Goal: Information Seeking & Learning: Understand process/instructions

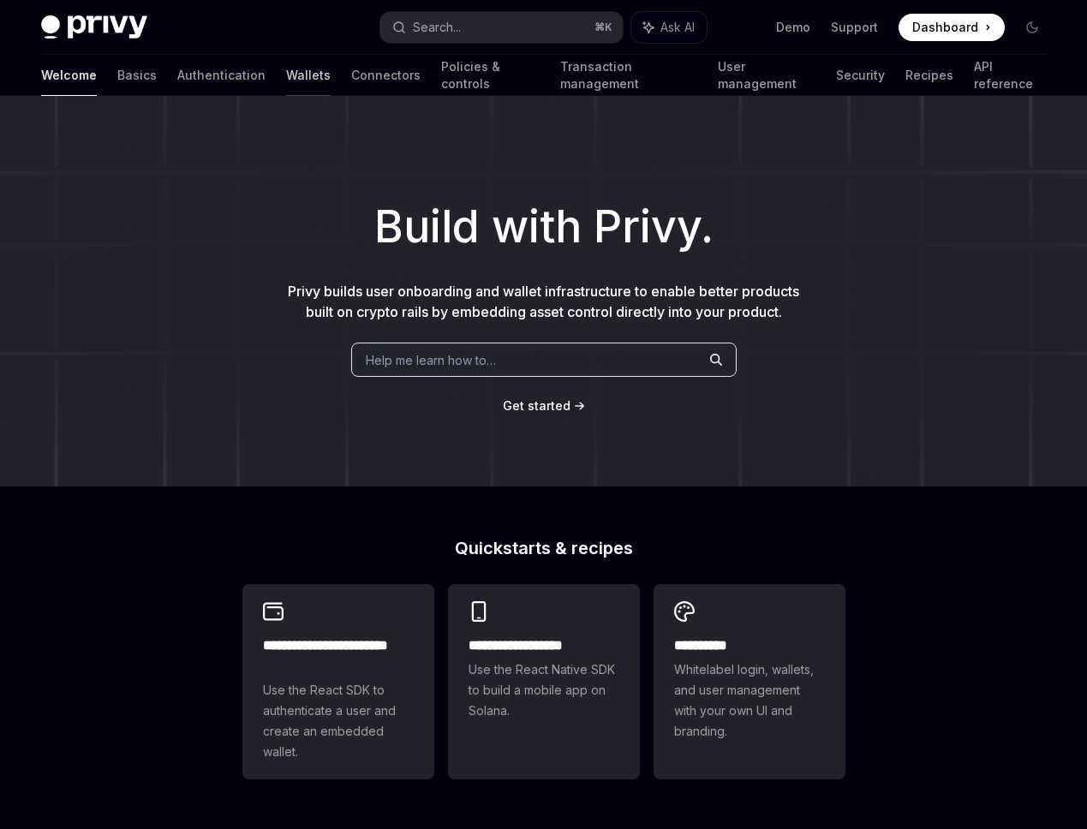
click at [286, 77] on link "Wallets" at bounding box center [308, 75] width 45 height 41
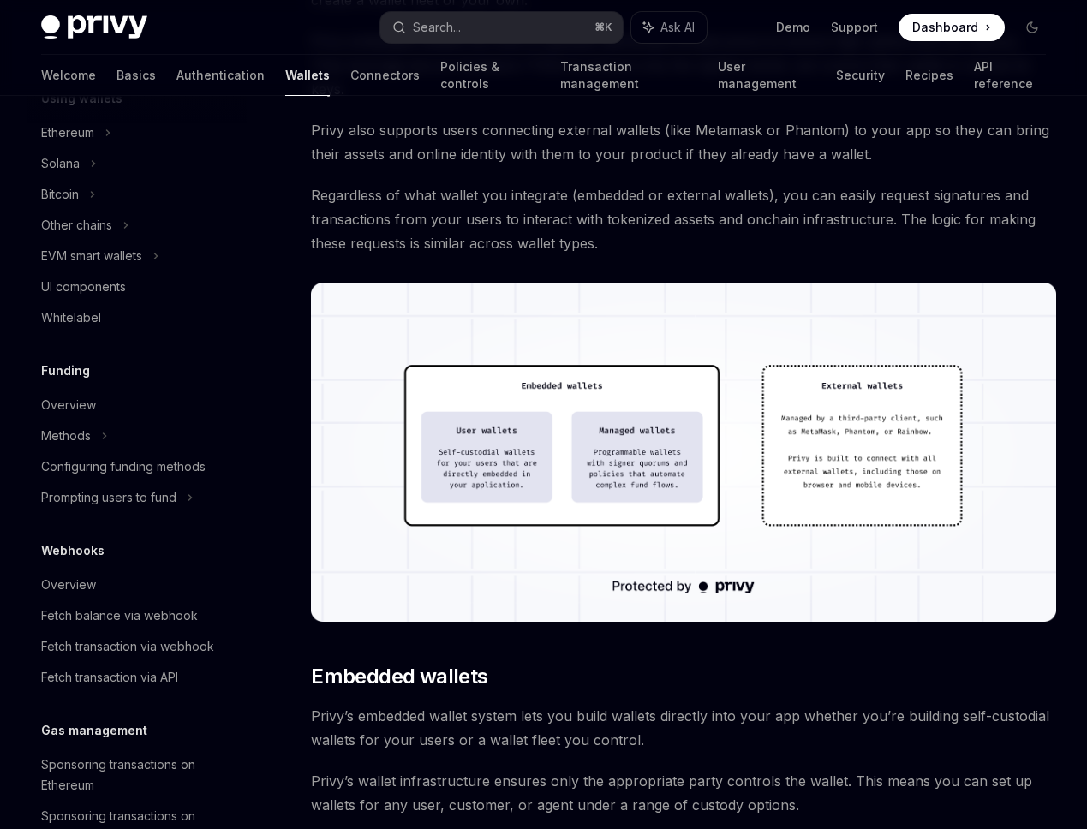
scroll to position [439, 0]
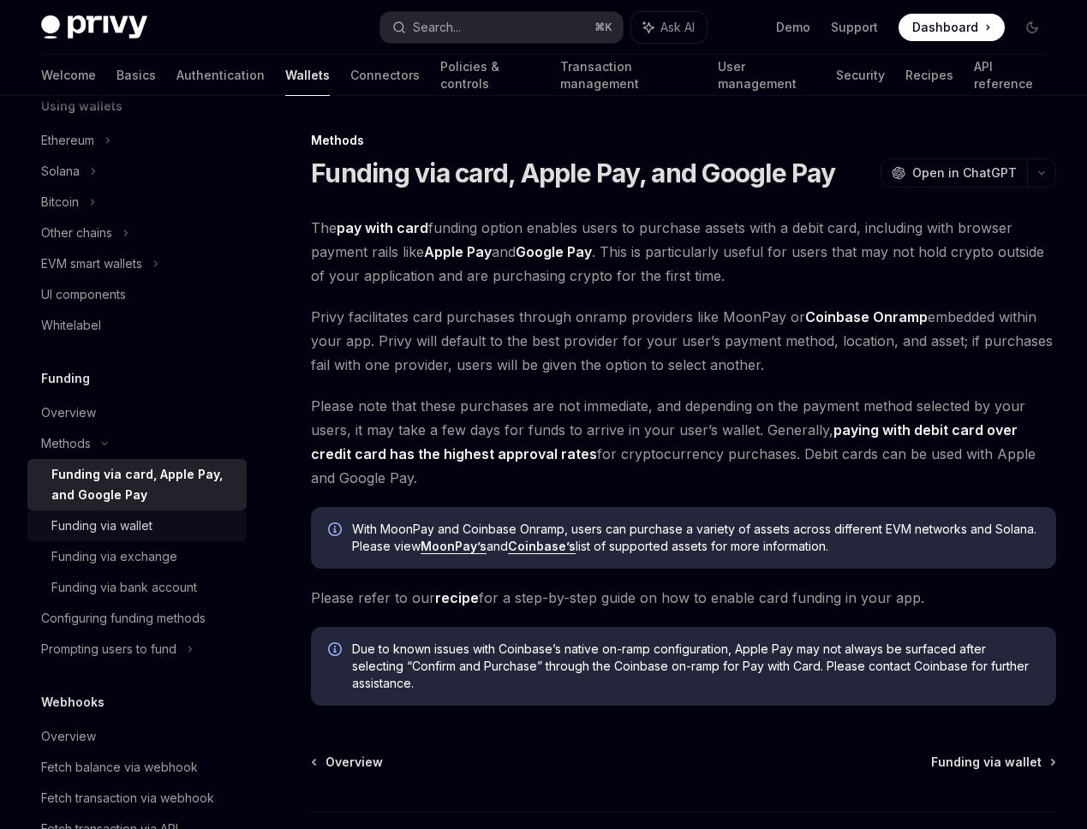
click at [128, 524] on div "Funding via wallet" at bounding box center [101, 526] width 101 height 21
type textarea "*"
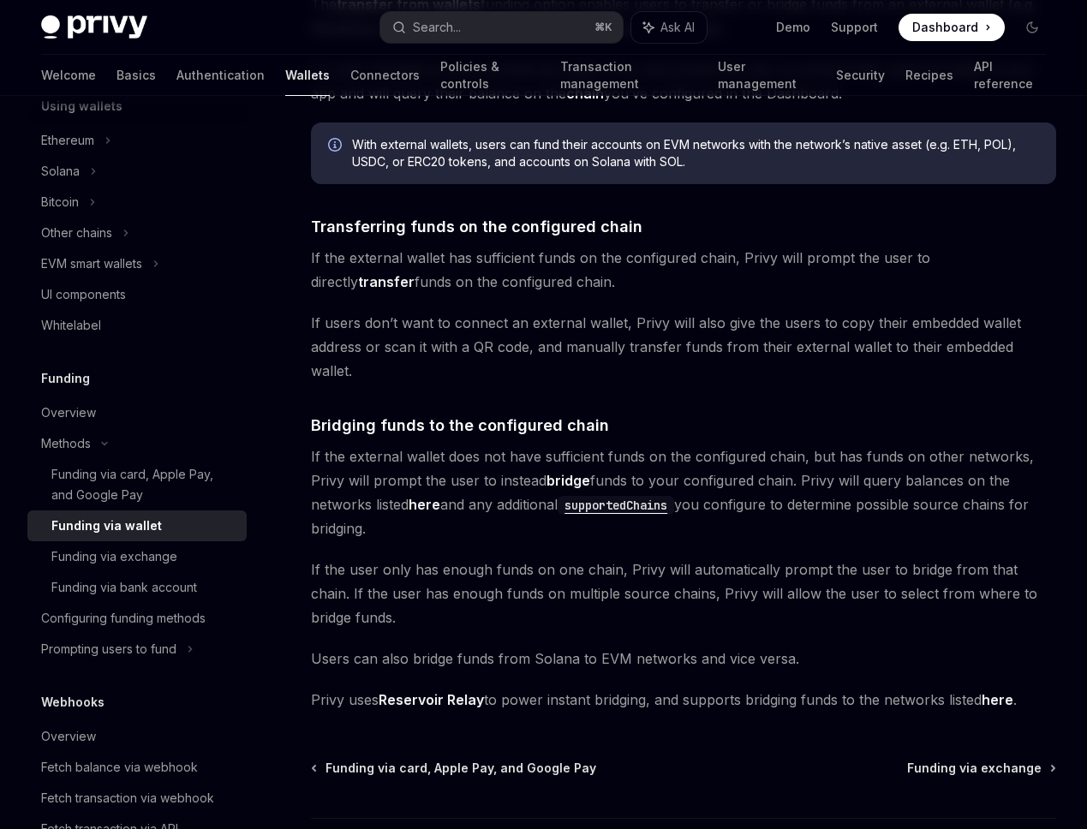
scroll to position [194, 0]
